Goal: Find specific page/section: Find specific page/section

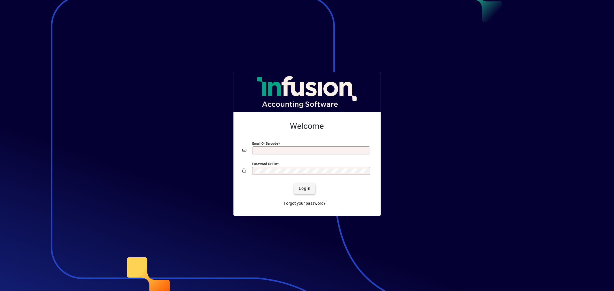
type input "**********"
click at [298, 192] on span "submit" at bounding box center [304, 189] width 21 height 14
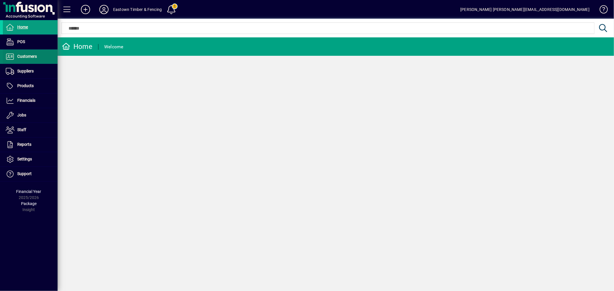
click at [30, 56] on span "Customers" at bounding box center [27, 56] width 20 height 5
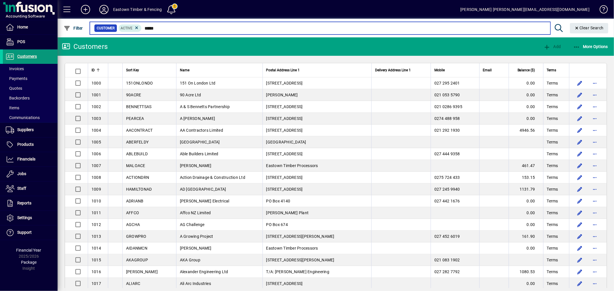
type input "******"
